Goal: Find specific page/section: Find specific page/section

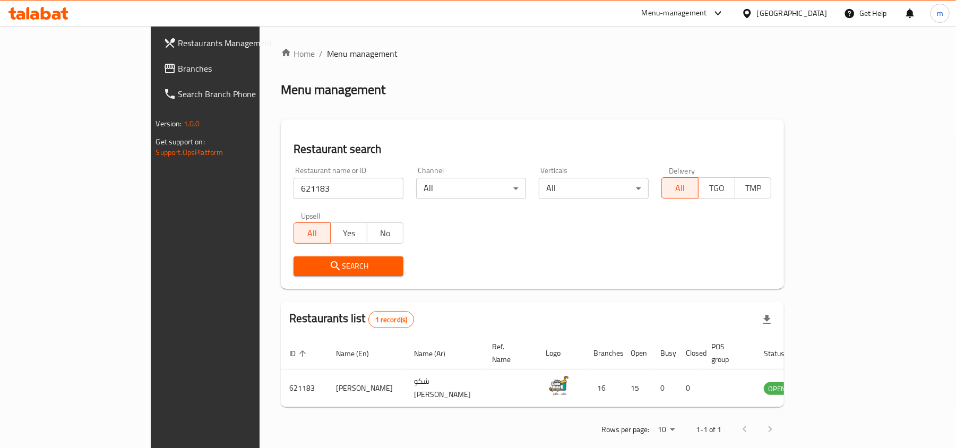
drag, startPoint x: 62, startPoint y: 76, endPoint x: 54, endPoint y: 75, distance: 8.1
click at [155, 76] on link "Branches" at bounding box center [233, 68] width 156 height 25
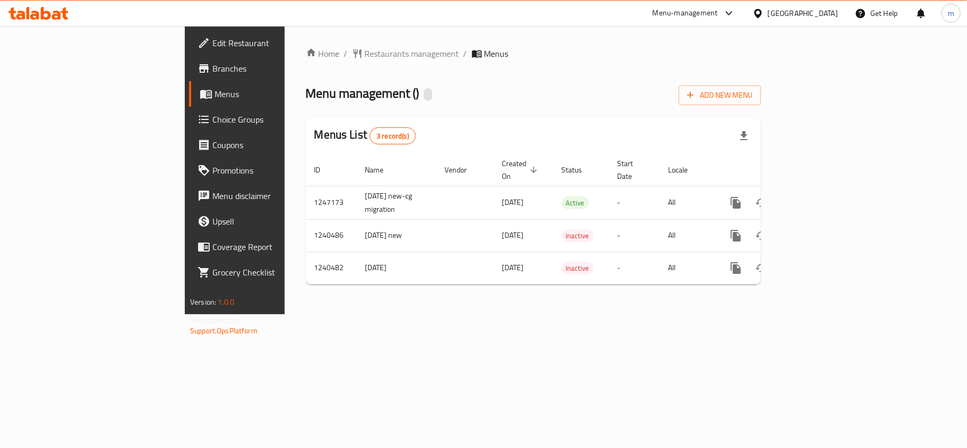
click at [306, 92] on span "Menu management ( )" at bounding box center [363, 93] width 114 height 24
click at [365, 56] on span "Restaurants management" at bounding box center [412, 53] width 94 height 13
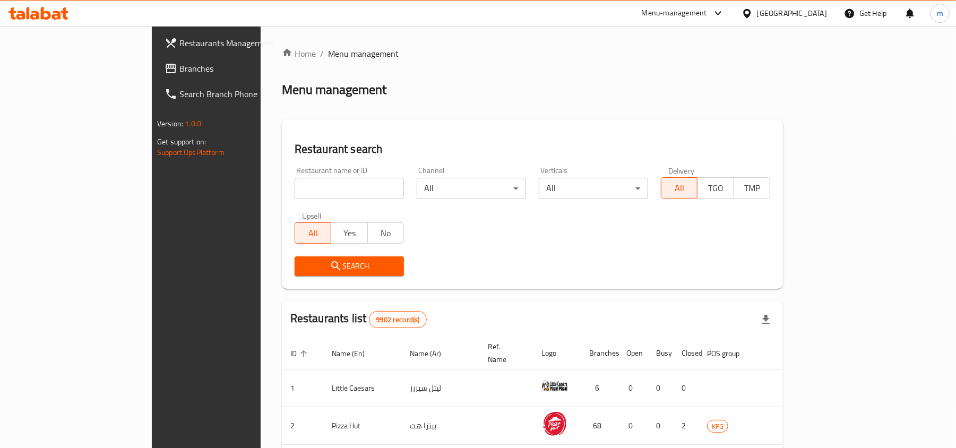
click at [295, 183] on input "search" at bounding box center [349, 188] width 109 height 21
paste input "4378"
type input "4378"
click button "Search" at bounding box center [349, 266] width 109 height 20
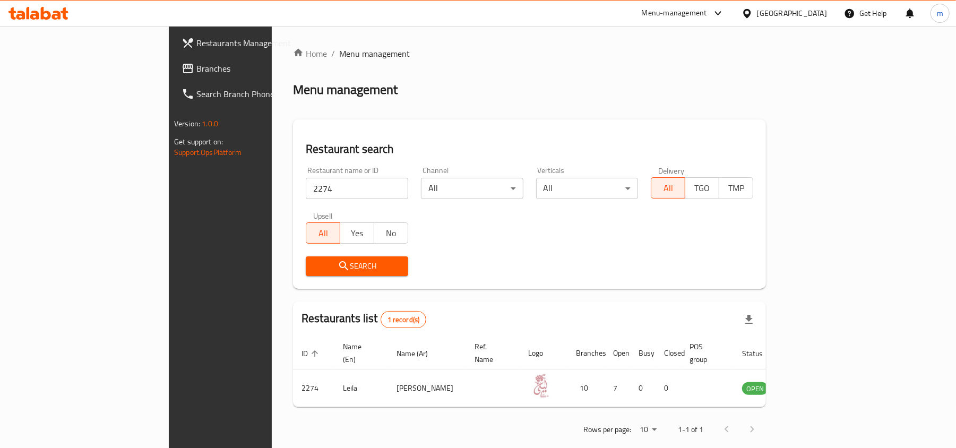
click at [362, 88] on div "Menu management" at bounding box center [529, 89] width 473 height 17
click at [769, 19] on div "United Arab Emirates" at bounding box center [792, 13] width 70 height 12
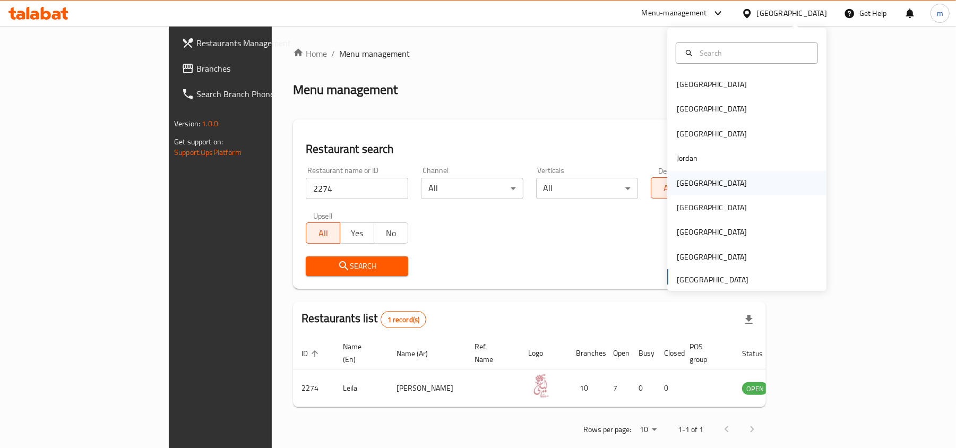
click at [705, 175] on div "[GEOGRAPHIC_DATA]" at bounding box center [746, 183] width 159 height 24
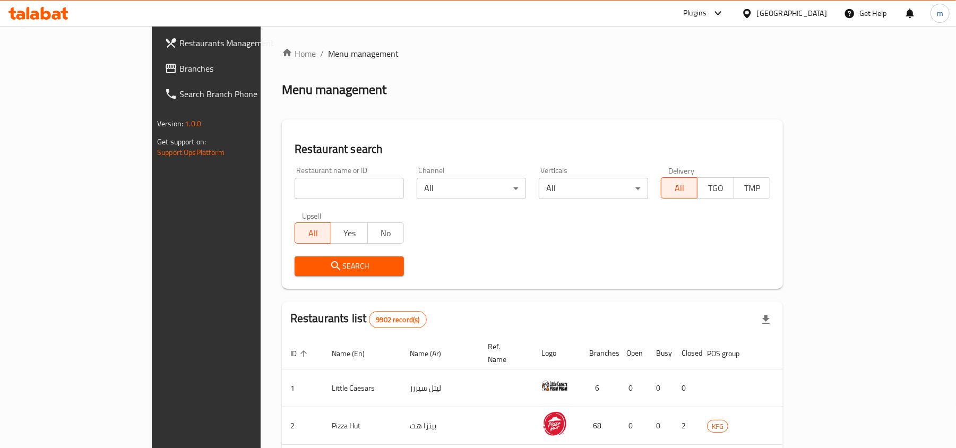
click at [179, 71] on span "Branches" at bounding box center [241, 68] width 124 height 13
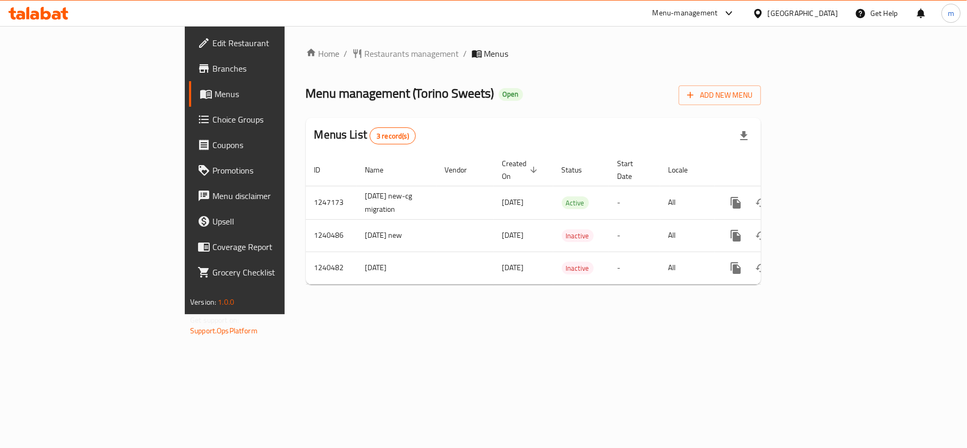
click at [348, 81] on span "Menu management ( Torino Sweets )" at bounding box center [400, 93] width 188 height 24
click at [365, 59] on span "Restaurants management" at bounding box center [412, 53] width 94 height 13
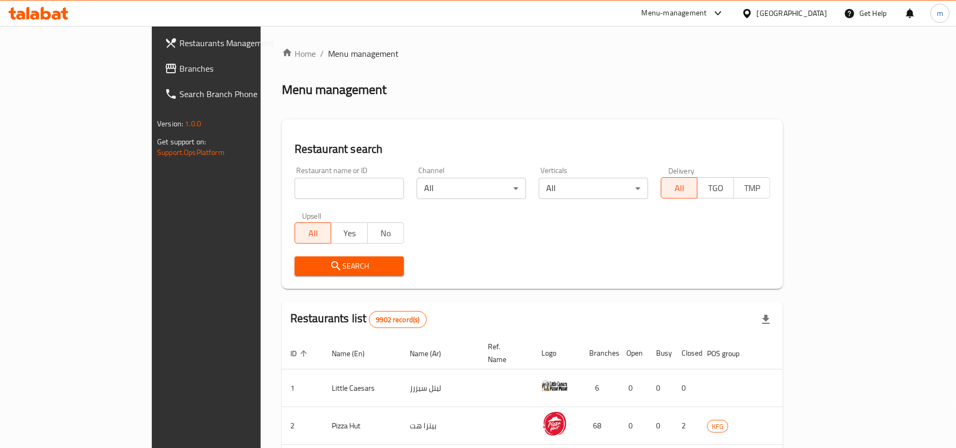
click at [295, 192] on input "search" at bounding box center [349, 188] width 109 height 21
paste input "4378"
type input "4378"
click button "Search" at bounding box center [349, 266] width 109 height 20
